Goal: Navigation & Orientation: Find specific page/section

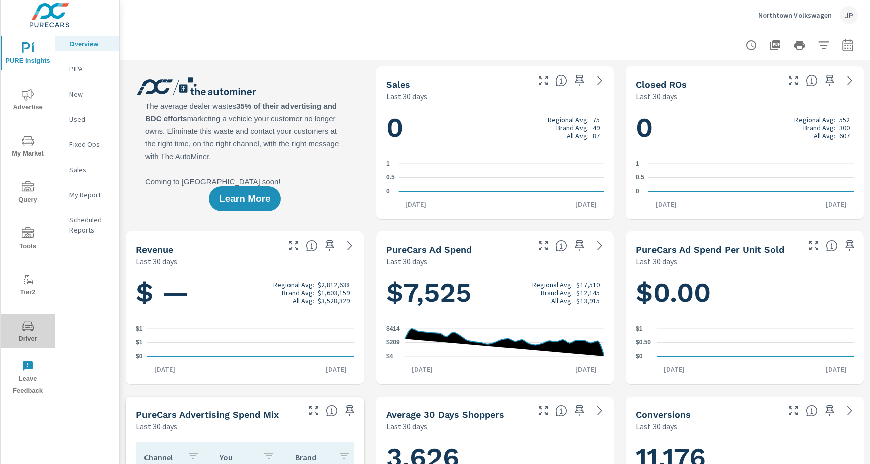
click at [33, 326] on icon "nav menu" at bounding box center [28, 326] width 12 height 10
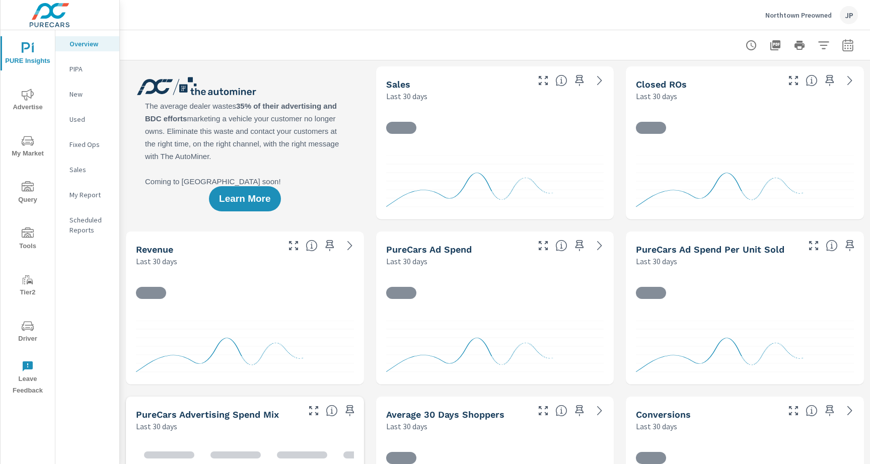
click at [35, 339] on span "Driver" at bounding box center [28, 332] width 48 height 25
click at [31, 328] on icon "nav menu" at bounding box center [31, 327] width 1 height 1
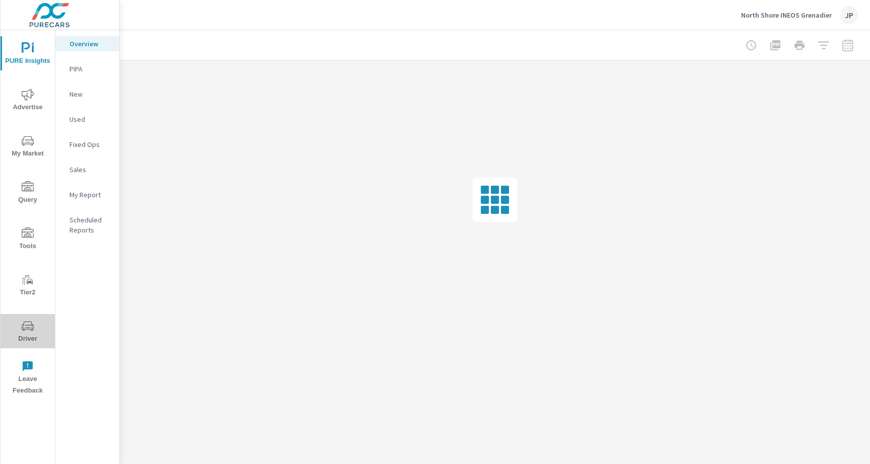
click at [24, 334] on span "Driver" at bounding box center [28, 332] width 48 height 25
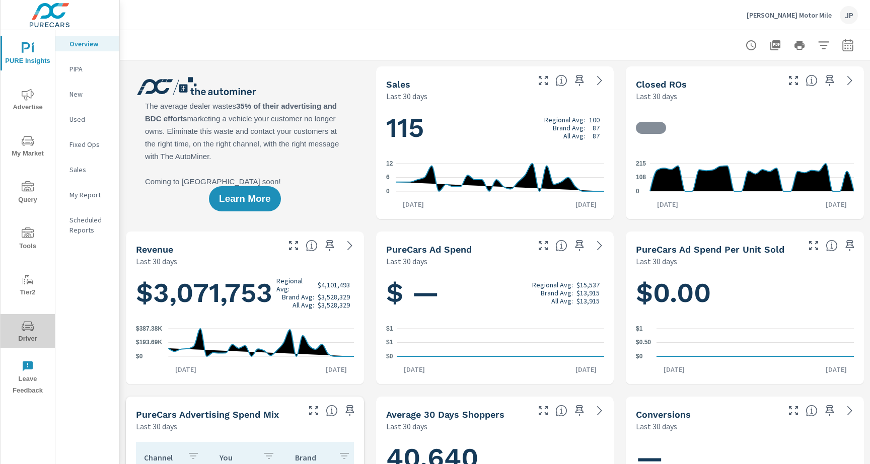
click at [29, 331] on icon "nav menu" at bounding box center [28, 326] width 12 height 12
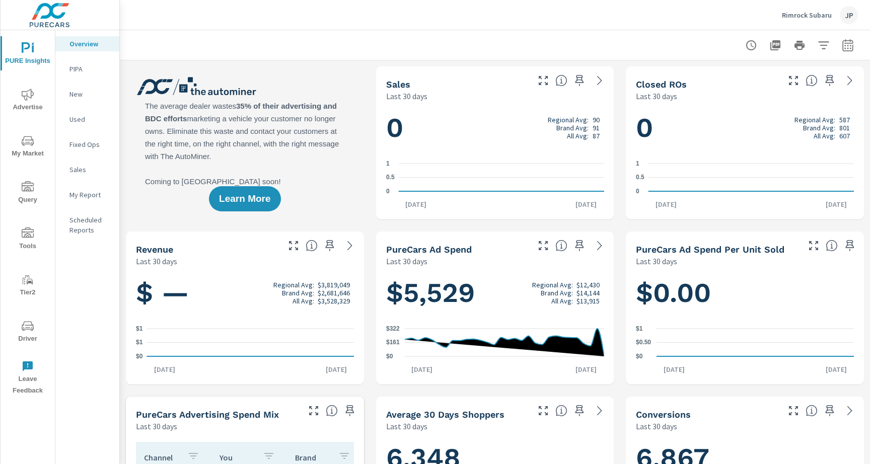
click at [28, 327] on icon "nav menu" at bounding box center [27, 327] width 5 height 1
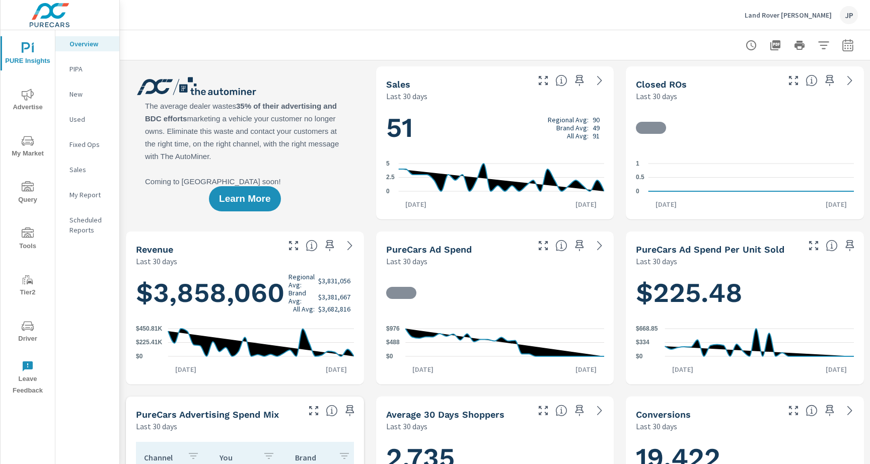
click at [30, 336] on span "Driver" at bounding box center [28, 332] width 48 height 25
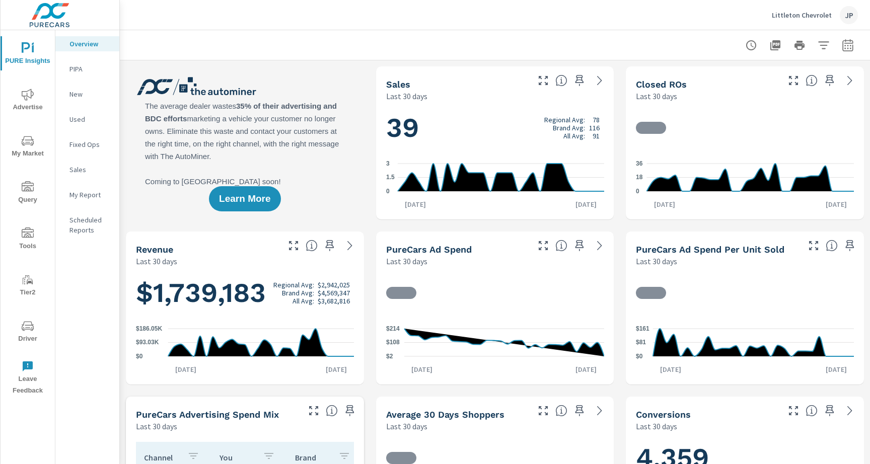
click at [23, 313] on div "PURE Insights Advertise My Market Query Tools Tier2 Driver Leave Feedback" at bounding box center [28, 215] width 54 height 371
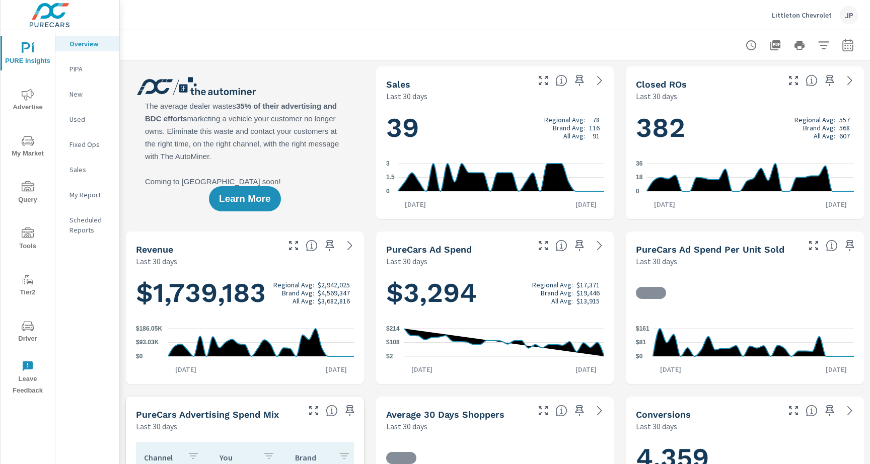
click at [23, 316] on button "Driver" at bounding box center [28, 331] width 54 height 34
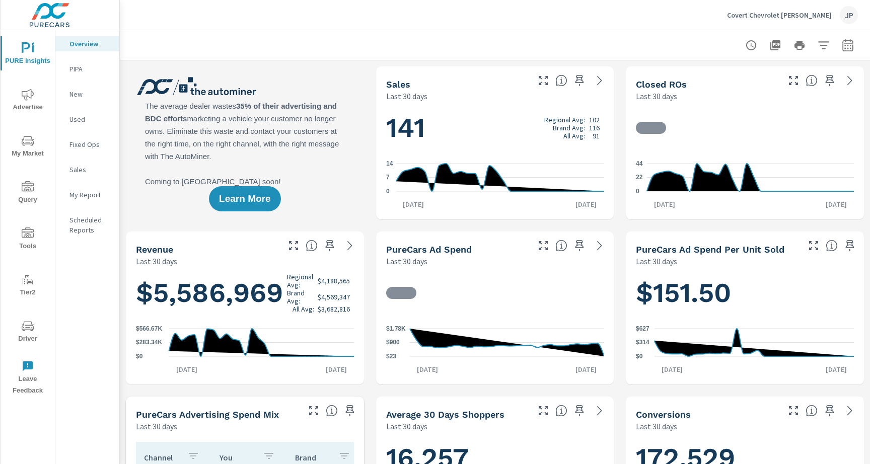
click at [36, 323] on span "Driver" at bounding box center [28, 332] width 48 height 25
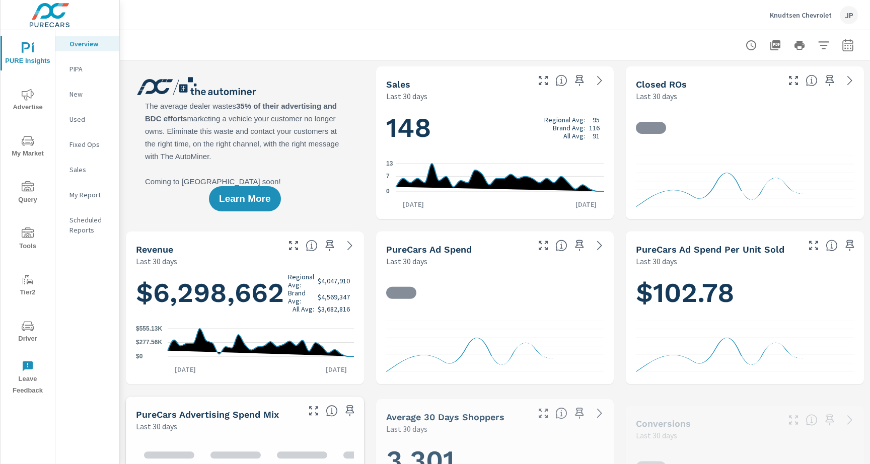
click at [19, 334] on span "Driver" at bounding box center [28, 332] width 48 height 25
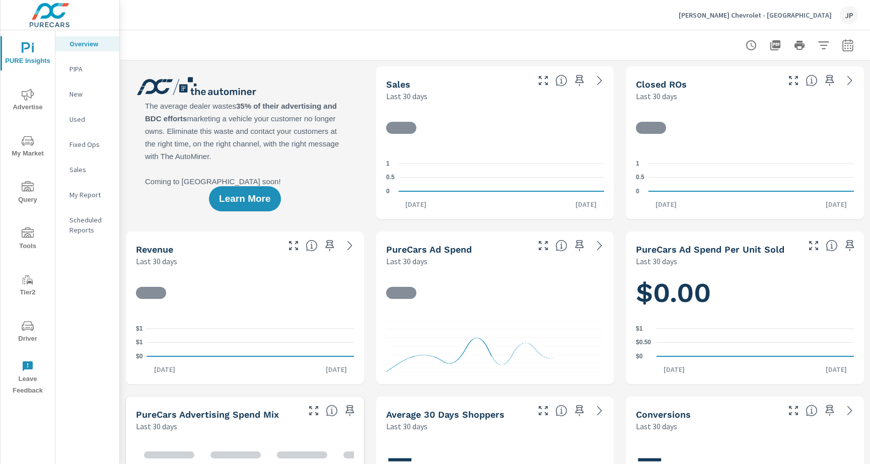
click at [37, 323] on span "Driver" at bounding box center [28, 332] width 48 height 25
